Goal: Information Seeking & Learning: Understand process/instructions

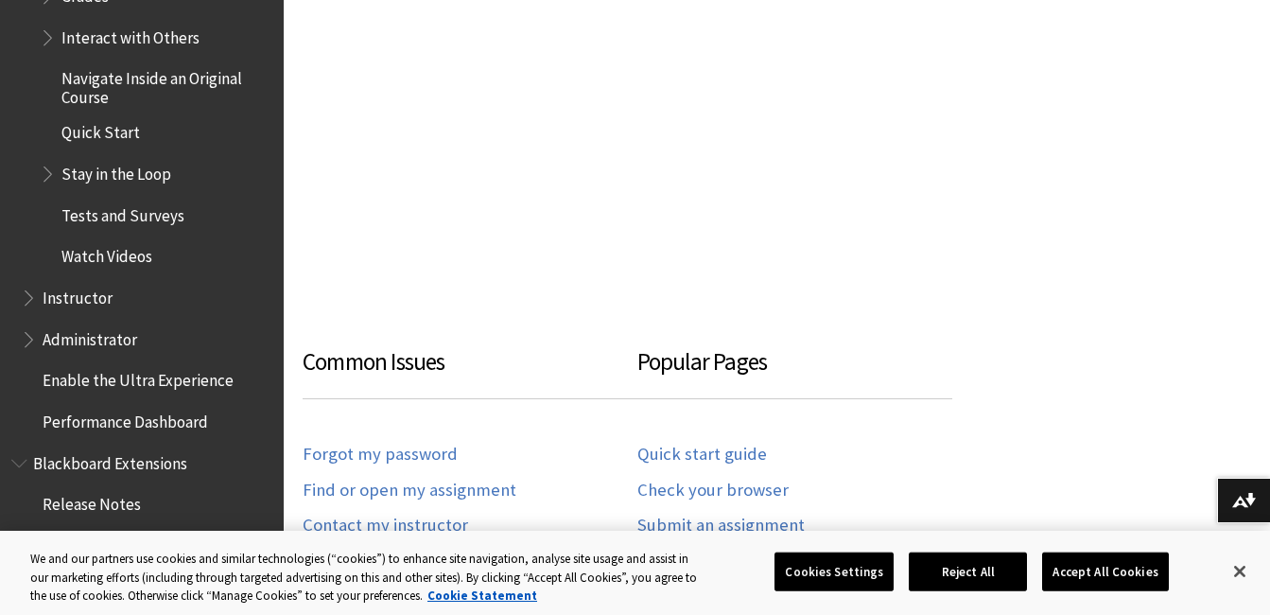
scroll to position [1040, 0]
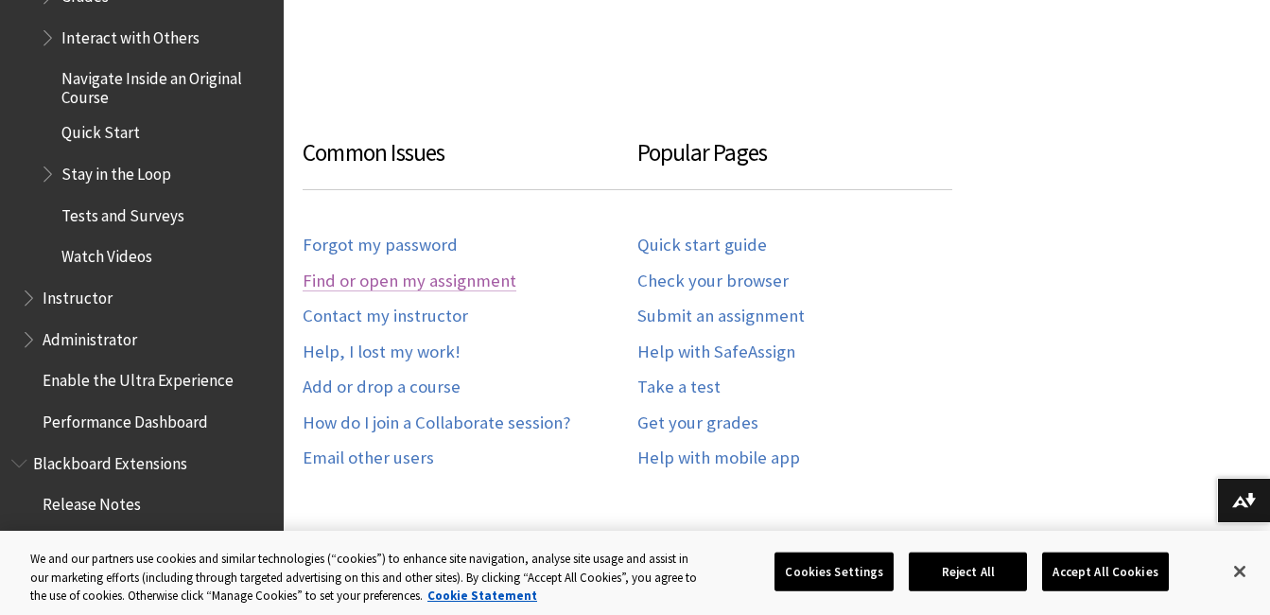
click at [399, 270] on link "Find or open my assignment" at bounding box center [410, 281] width 214 height 22
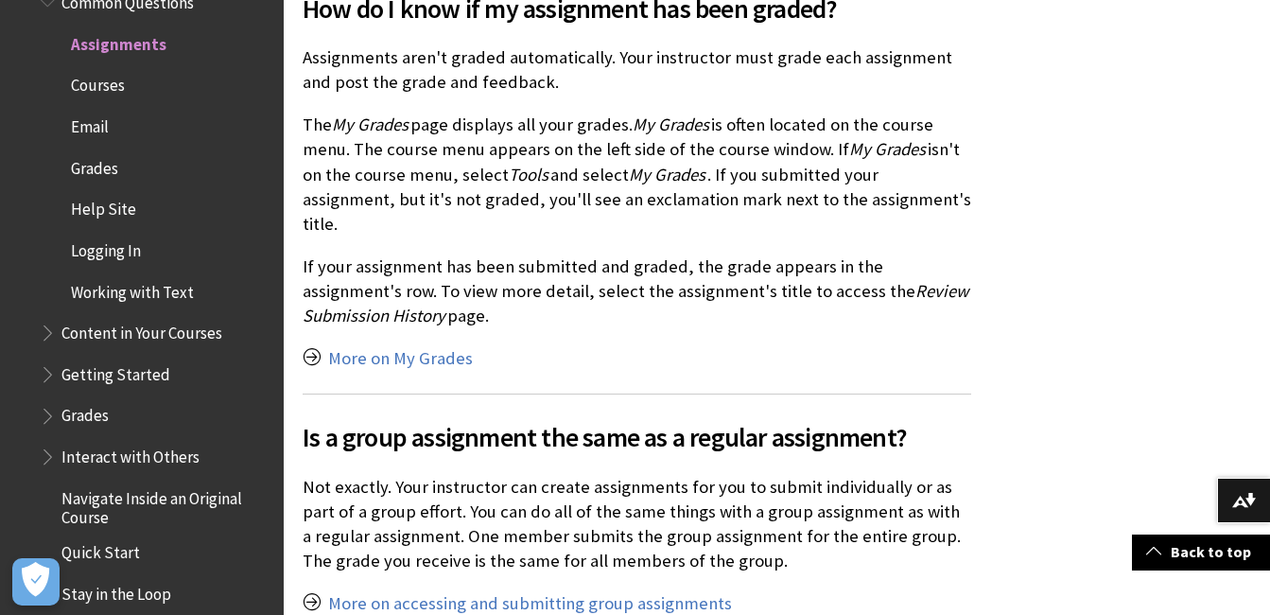
scroll to position [2269, 0]
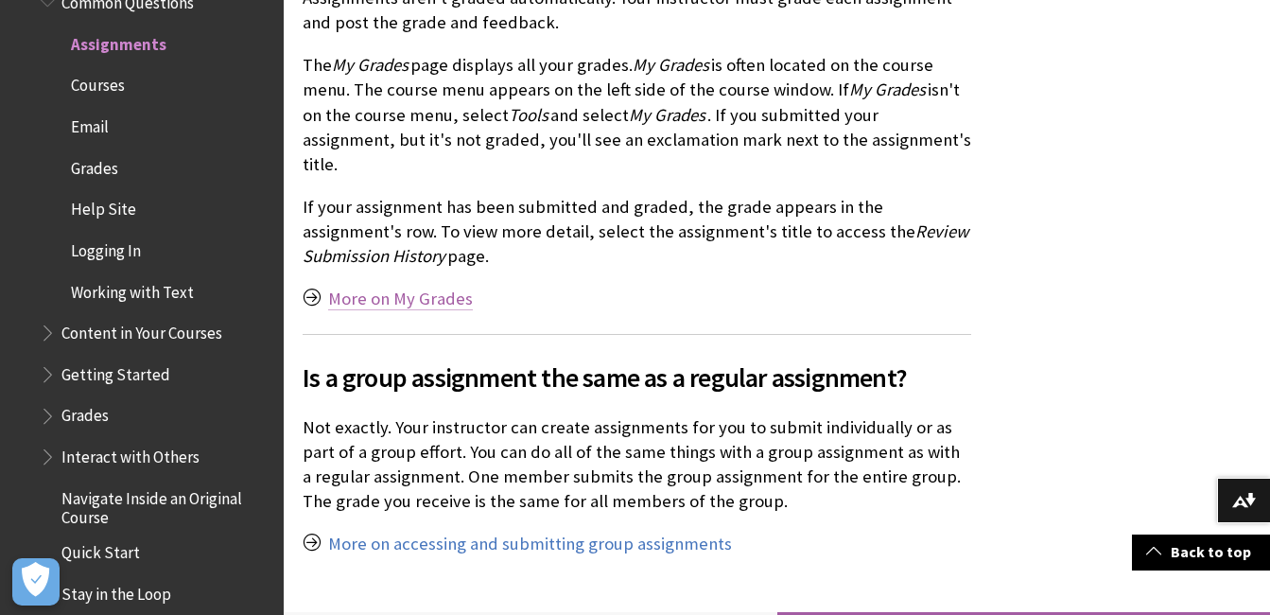
click at [440, 287] on link "More on My Grades" at bounding box center [400, 298] width 145 height 23
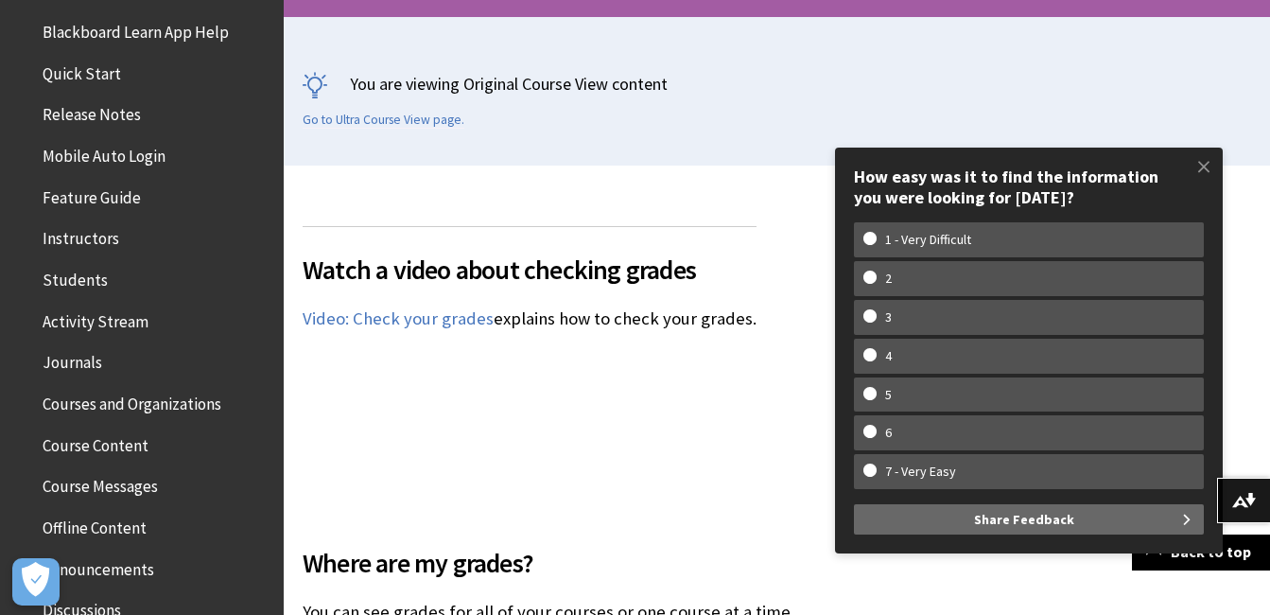
scroll to position [106, 0]
